Goal: Find contact information: Find contact information

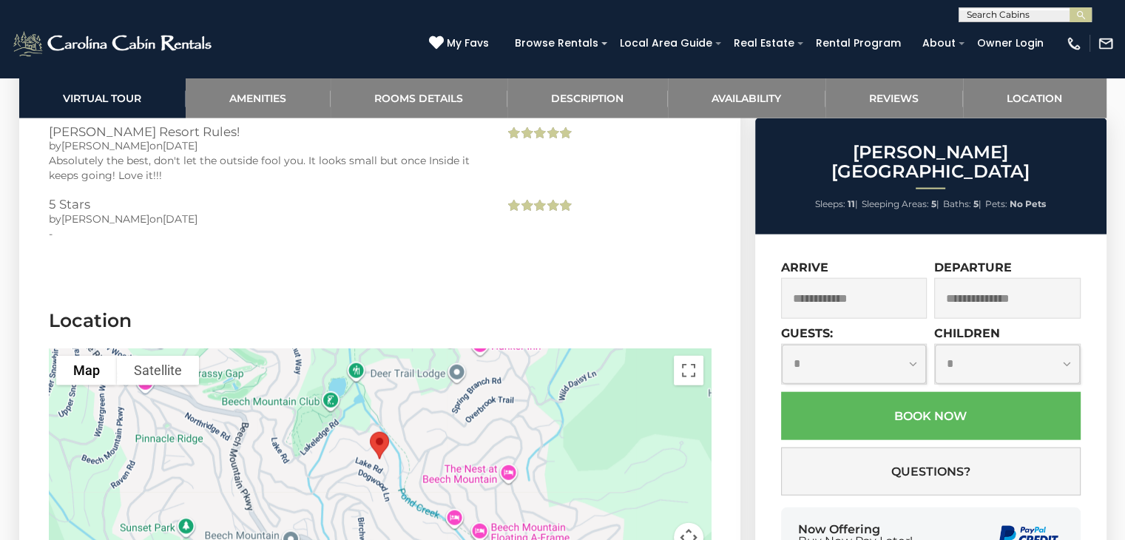
scroll to position [3477, 0]
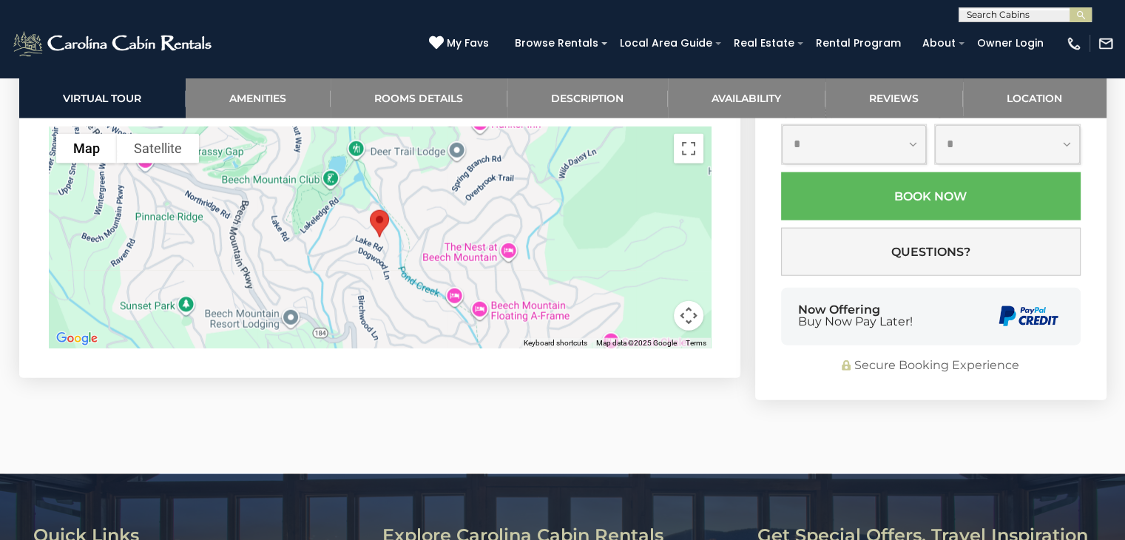
click at [377, 220] on img "Rudolph Resort" at bounding box center [379, 223] width 31 height 39
click at [685, 312] on button "Map camera controls" at bounding box center [689, 316] width 30 height 30
click at [422, 217] on div at bounding box center [380, 237] width 662 height 222
click at [684, 143] on button "Toggle fullscreen view" at bounding box center [689, 149] width 30 height 30
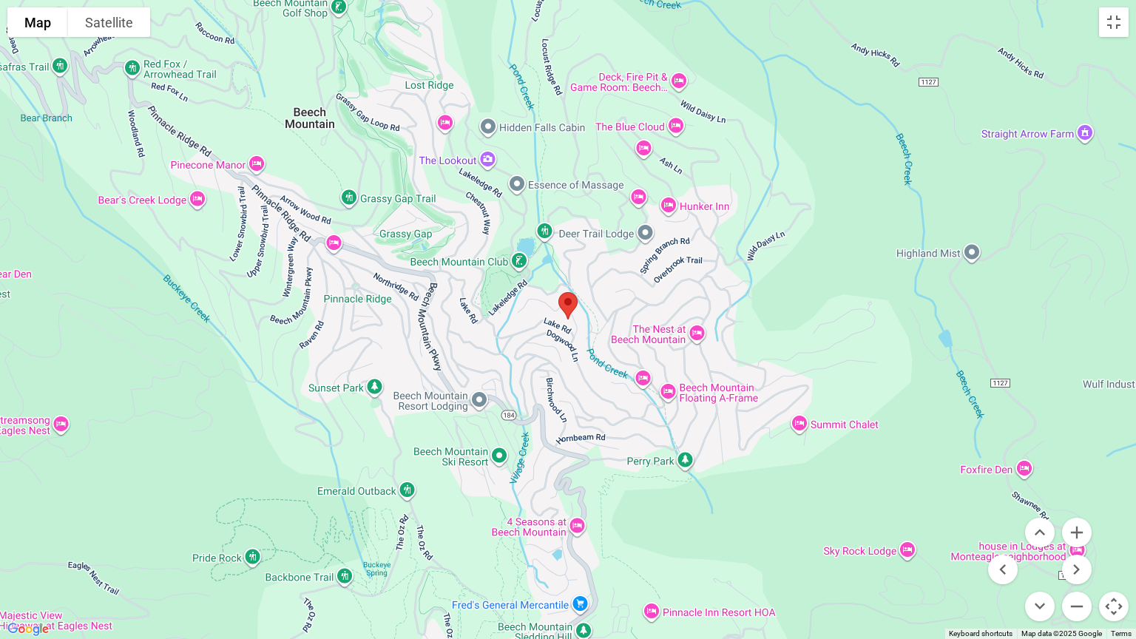
click at [572, 305] on img "Rudolph Resort" at bounding box center [568, 305] width 31 height 39
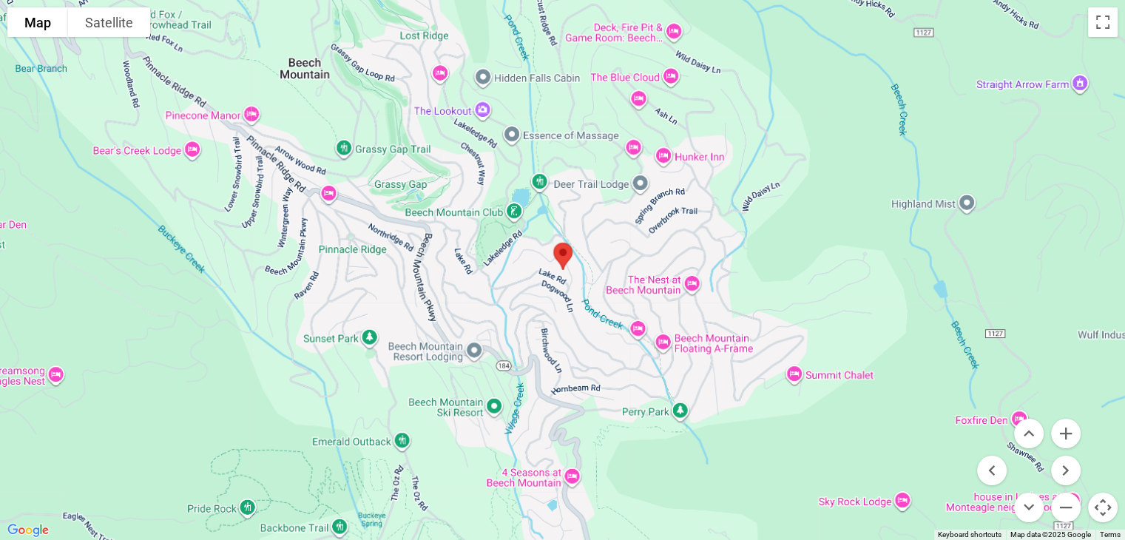
scroll to position [592, 0]
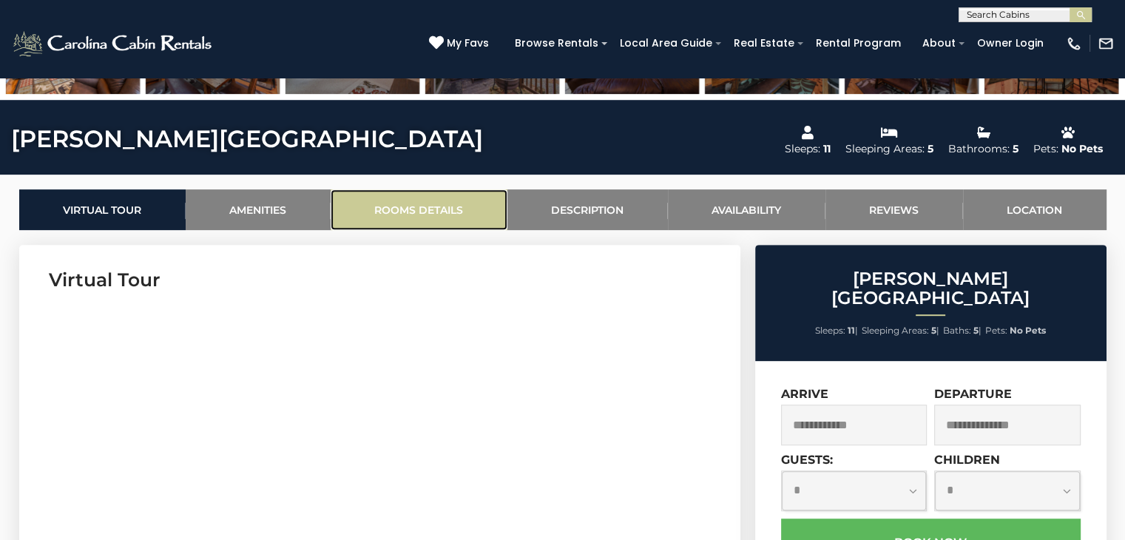
click at [395, 202] on link "Rooms Details" at bounding box center [419, 209] width 177 height 41
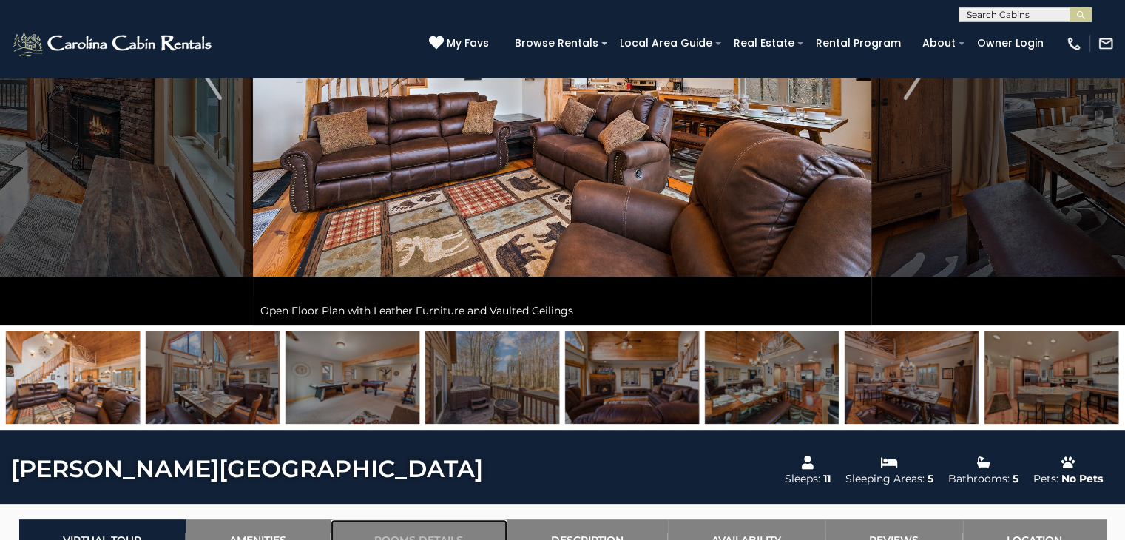
scroll to position [465, 0]
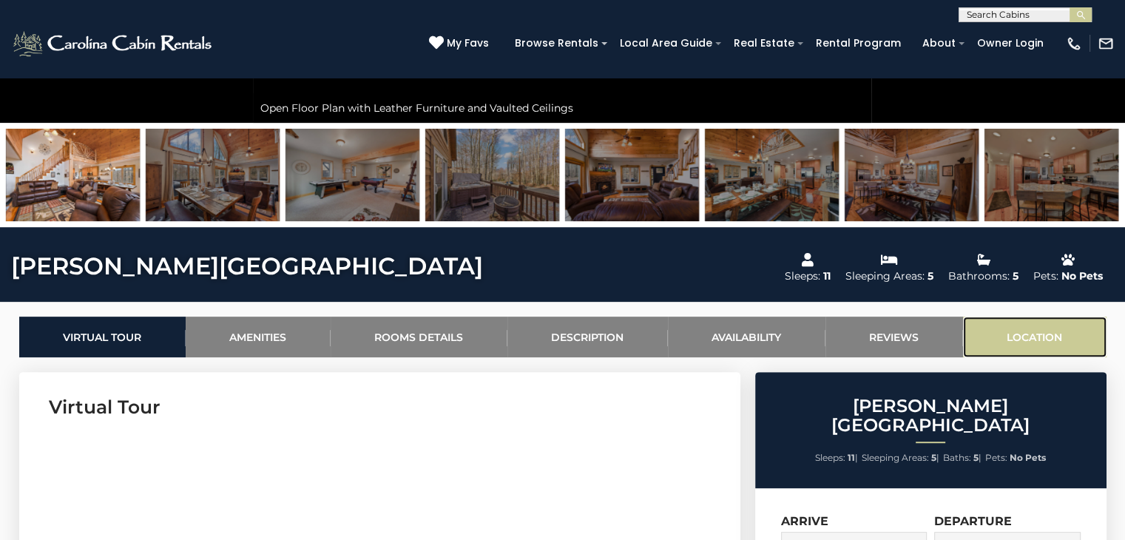
click at [1033, 332] on link "Location" at bounding box center [1034, 337] width 143 height 41
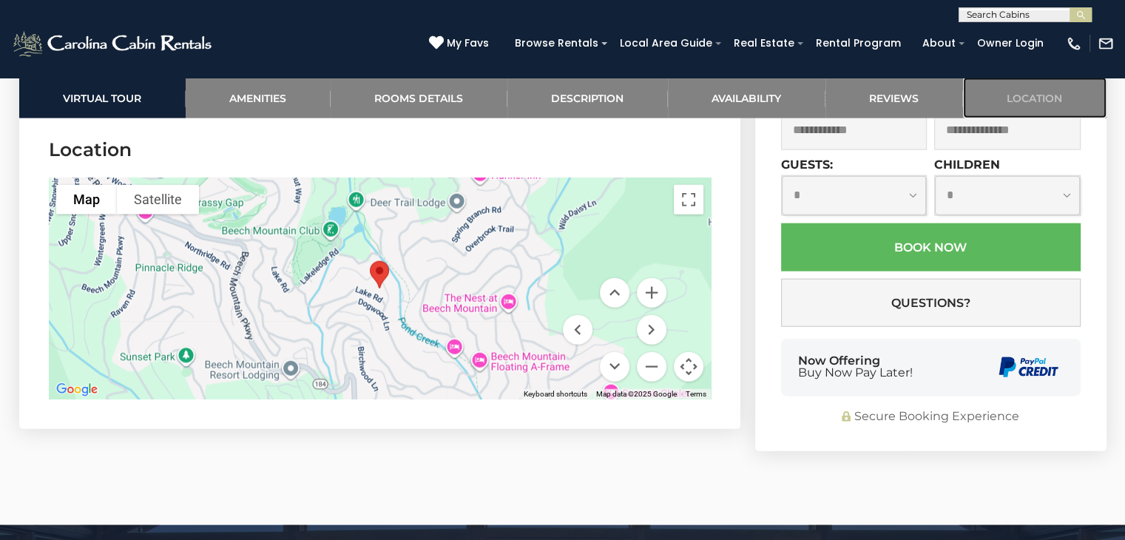
scroll to position [3426, 0]
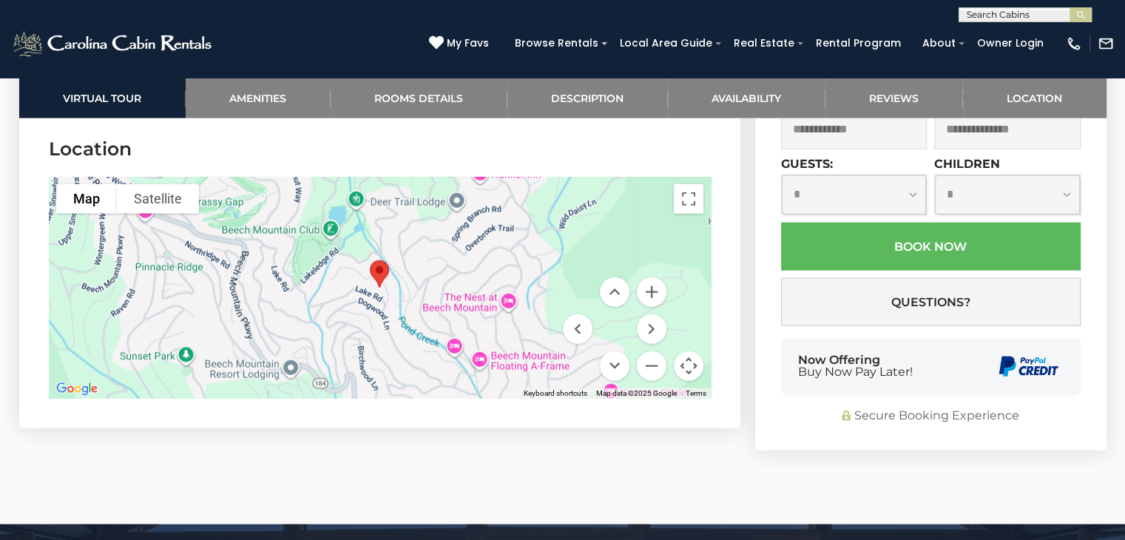
click at [377, 267] on img "Rudolph Resort" at bounding box center [379, 273] width 31 height 39
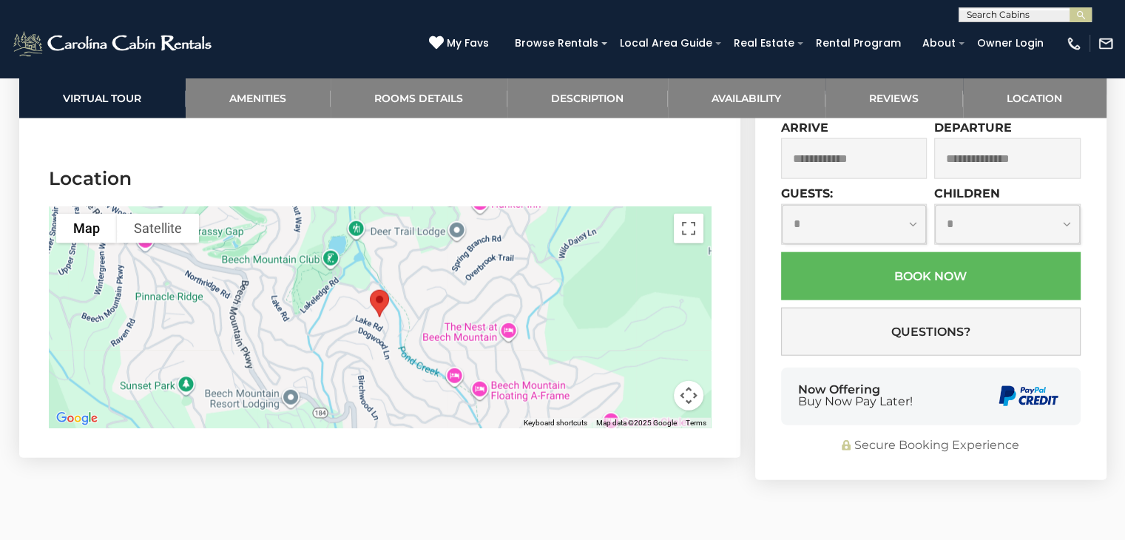
scroll to position [3719, 0]
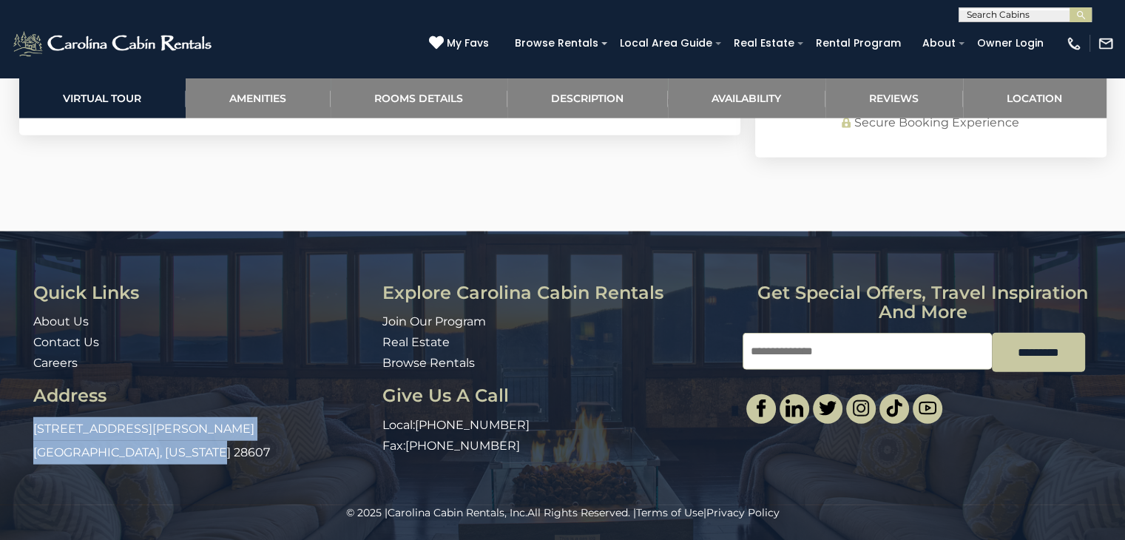
drag, startPoint x: 35, startPoint y: 425, endPoint x: 215, endPoint y: 459, distance: 183.8
click at [215, 459] on p "[STREET_ADDRESS][PERSON_NAME][US_STATE]" at bounding box center [202, 440] width 338 height 47
drag, startPoint x: 34, startPoint y: 421, endPoint x: 226, endPoint y: 453, distance: 194.3
click at [226, 452] on p "[STREET_ADDRESS][PERSON_NAME][US_STATE]" at bounding box center [202, 440] width 338 height 47
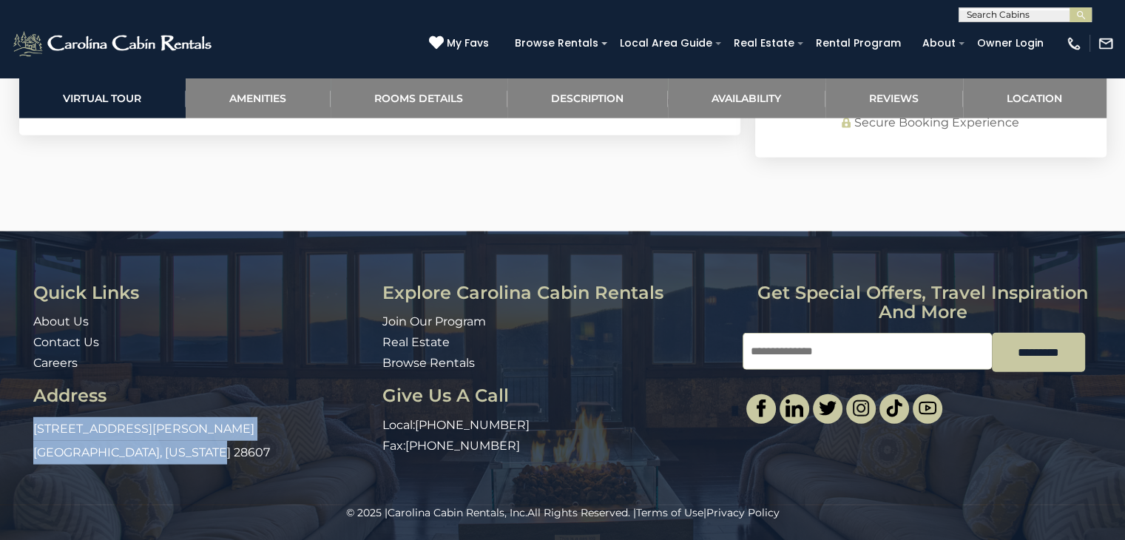
copy p "[STREET_ADDRESS][PERSON_NAME][US_STATE]"
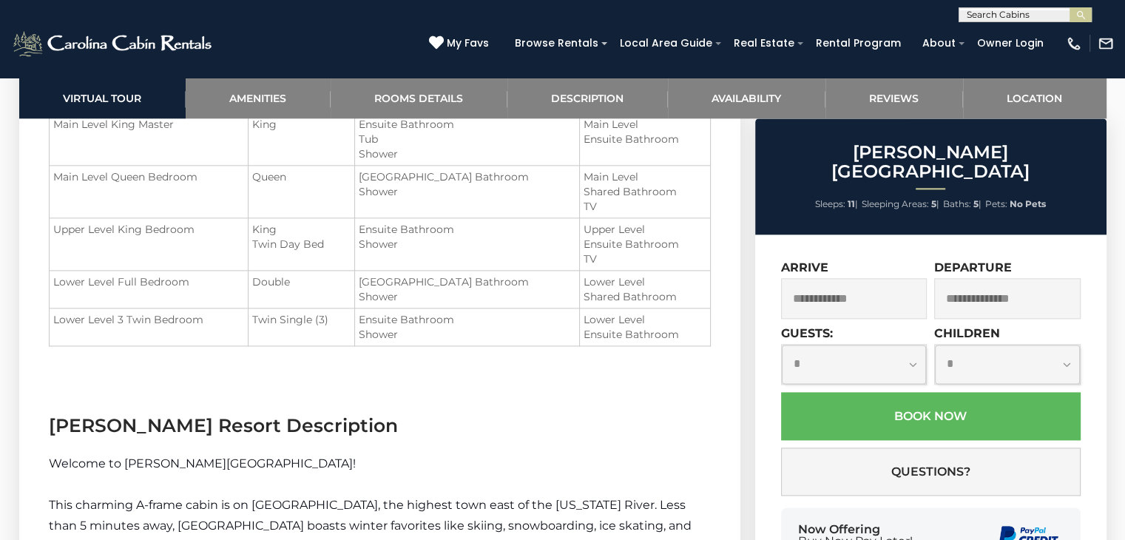
scroll to position [2515, 0]
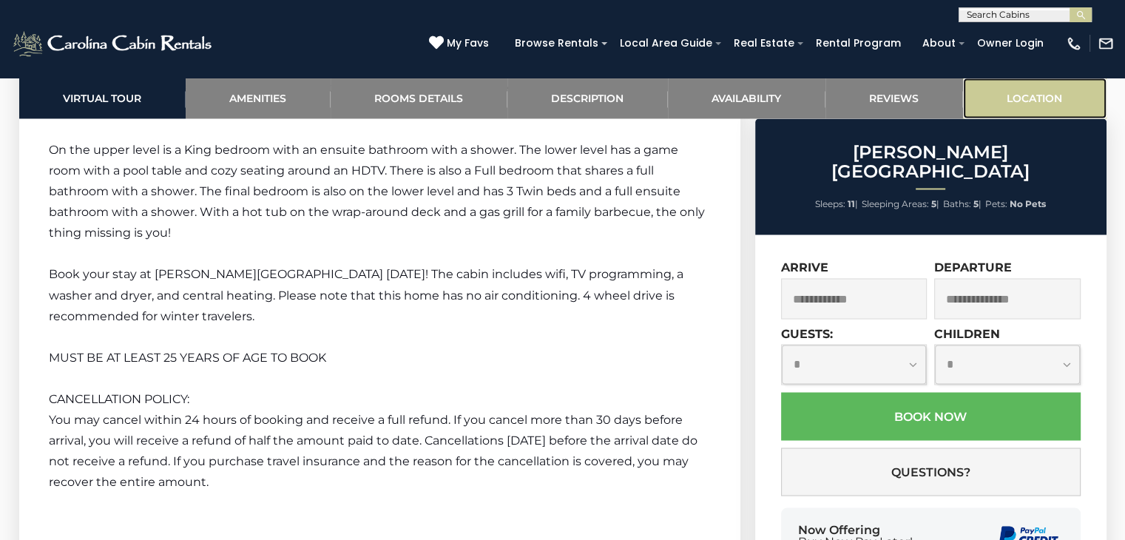
click at [1006, 92] on link "Location" at bounding box center [1034, 98] width 143 height 41
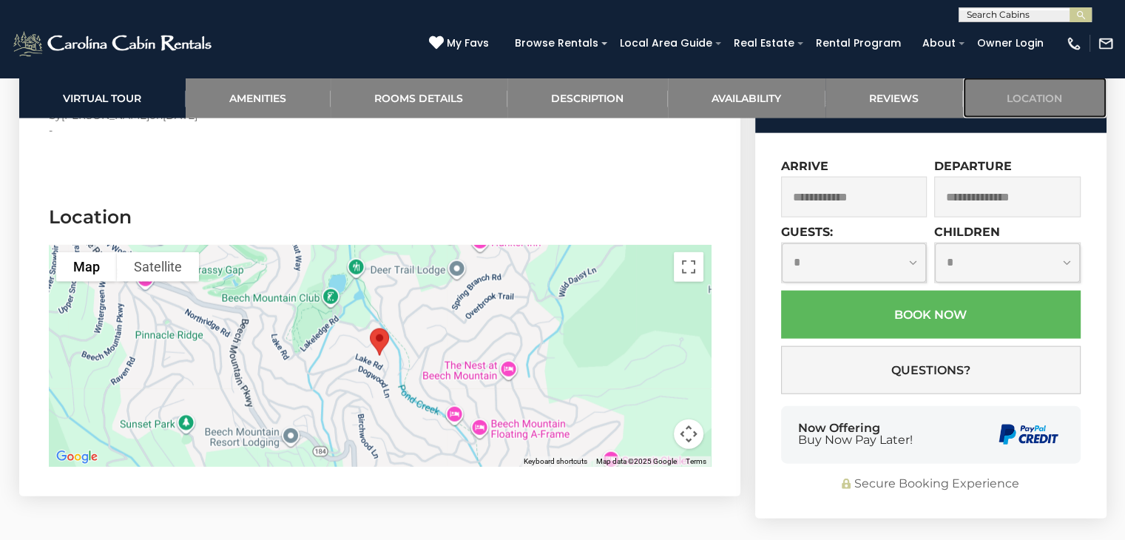
scroll to position [3500, 0]
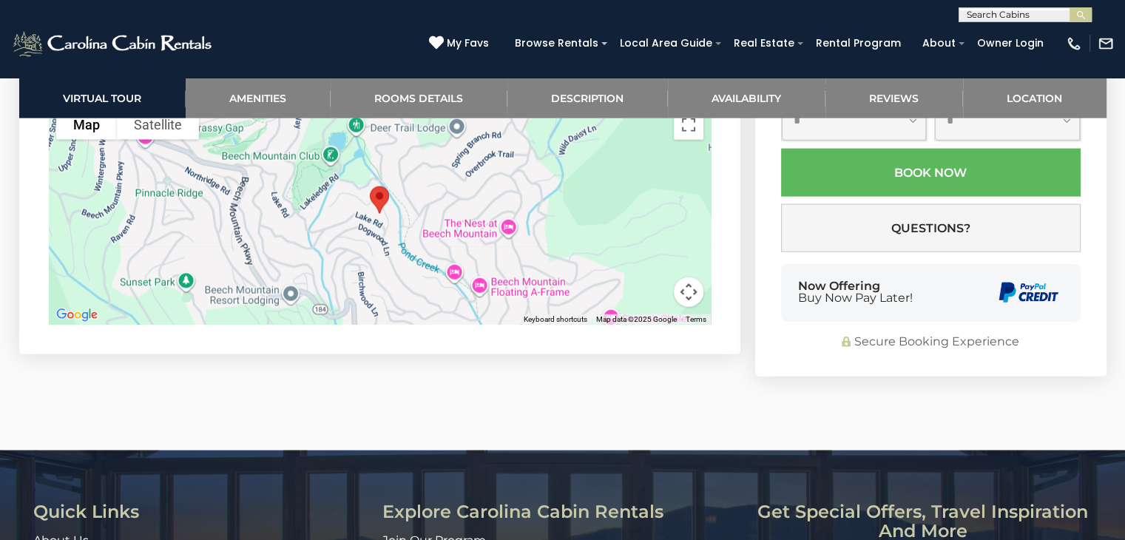
click at [412, 251] on div at bounding box center [380, 214] width 662 height 222
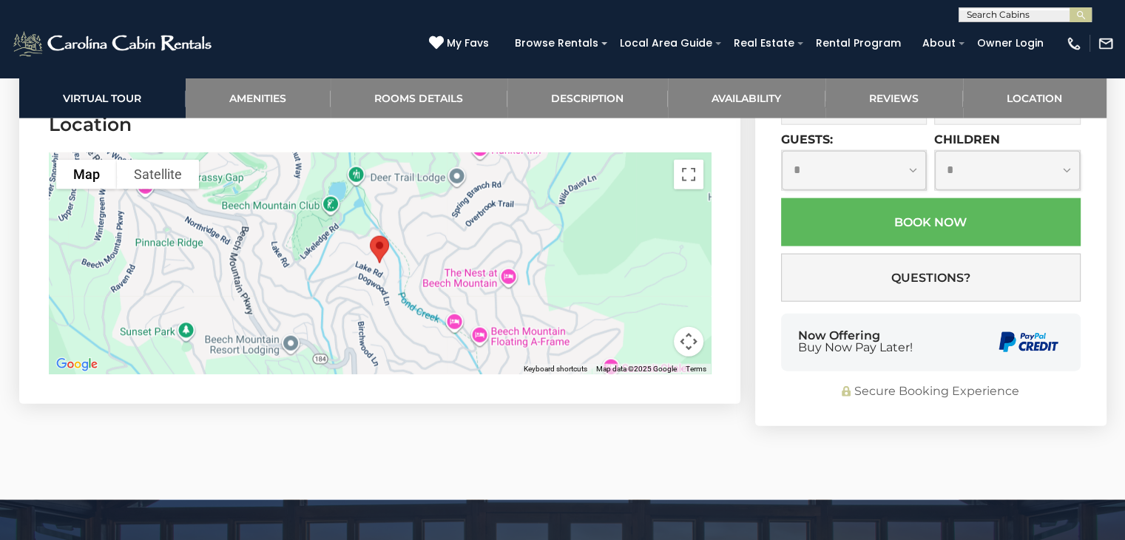
scroll to position [3426, 0]
